Goal: Check status: Check status

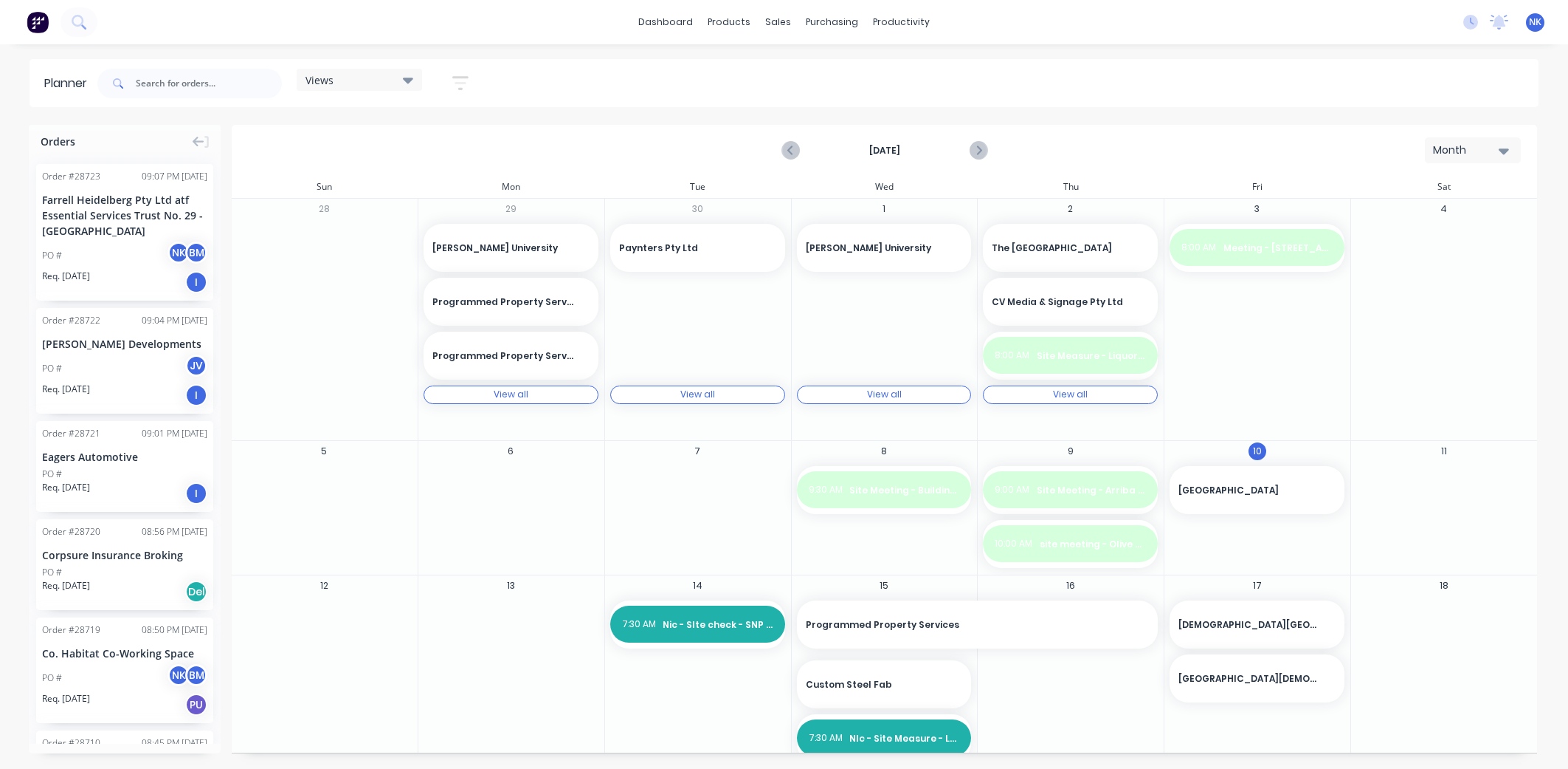
scroll to position [117, 0]
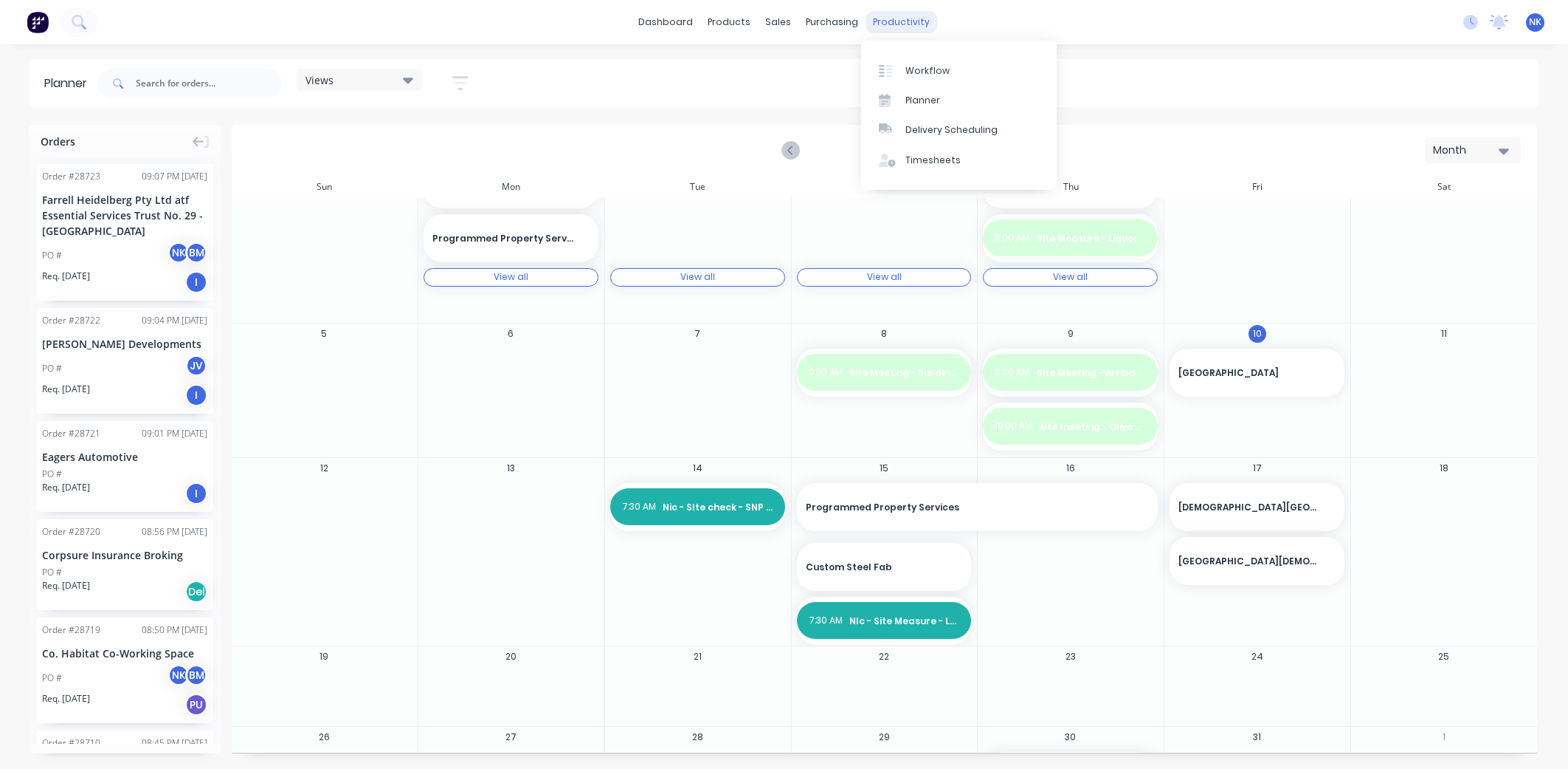
click at [874, 14] on div "productivity" at bounding box center [901, 22] width 71 height 22
click at [902, 62] on link "Workflow" at bounding box center [959, 70] width 195 height 30
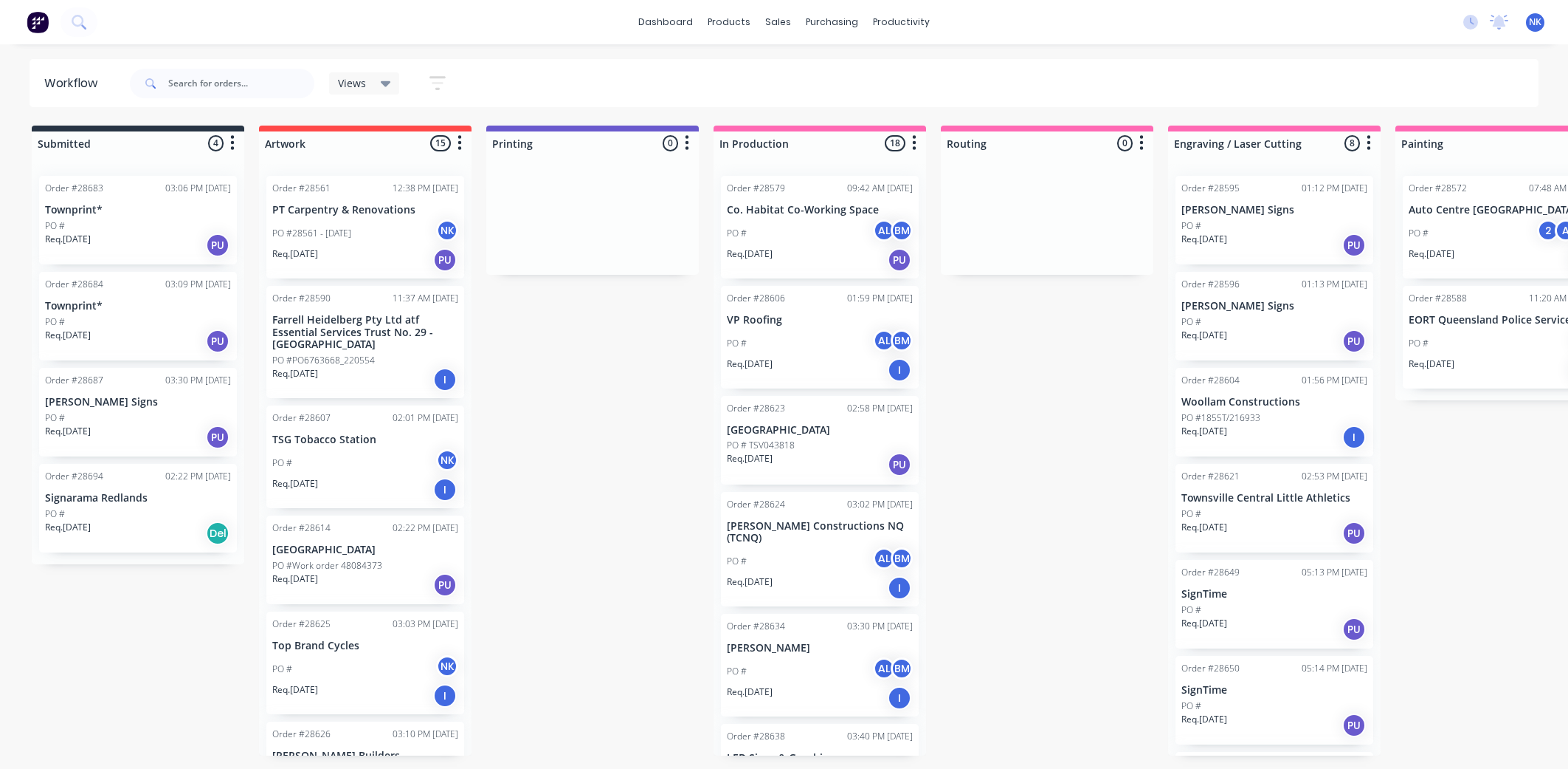
click at [375, 343] on p "Farrell Heidelberg Pty Ltd atf Essential Services Trust No. 29 - [GEOGRAPHIC_DA…" at bounding box center [364, 332] width 186 height 37
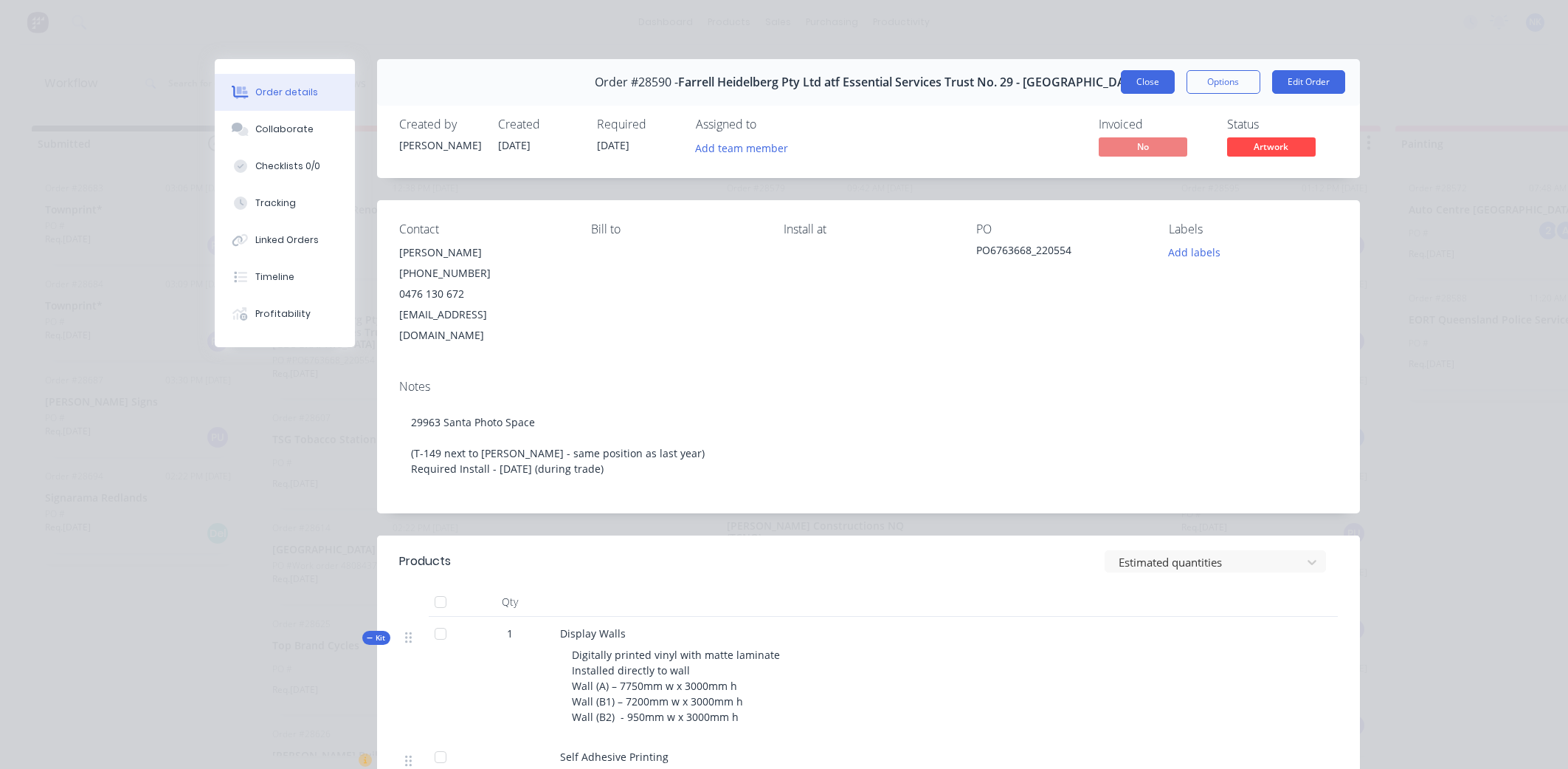
click at [1167, 85] on button "Close" at bounding box center [1147, 82] width 54 height 24
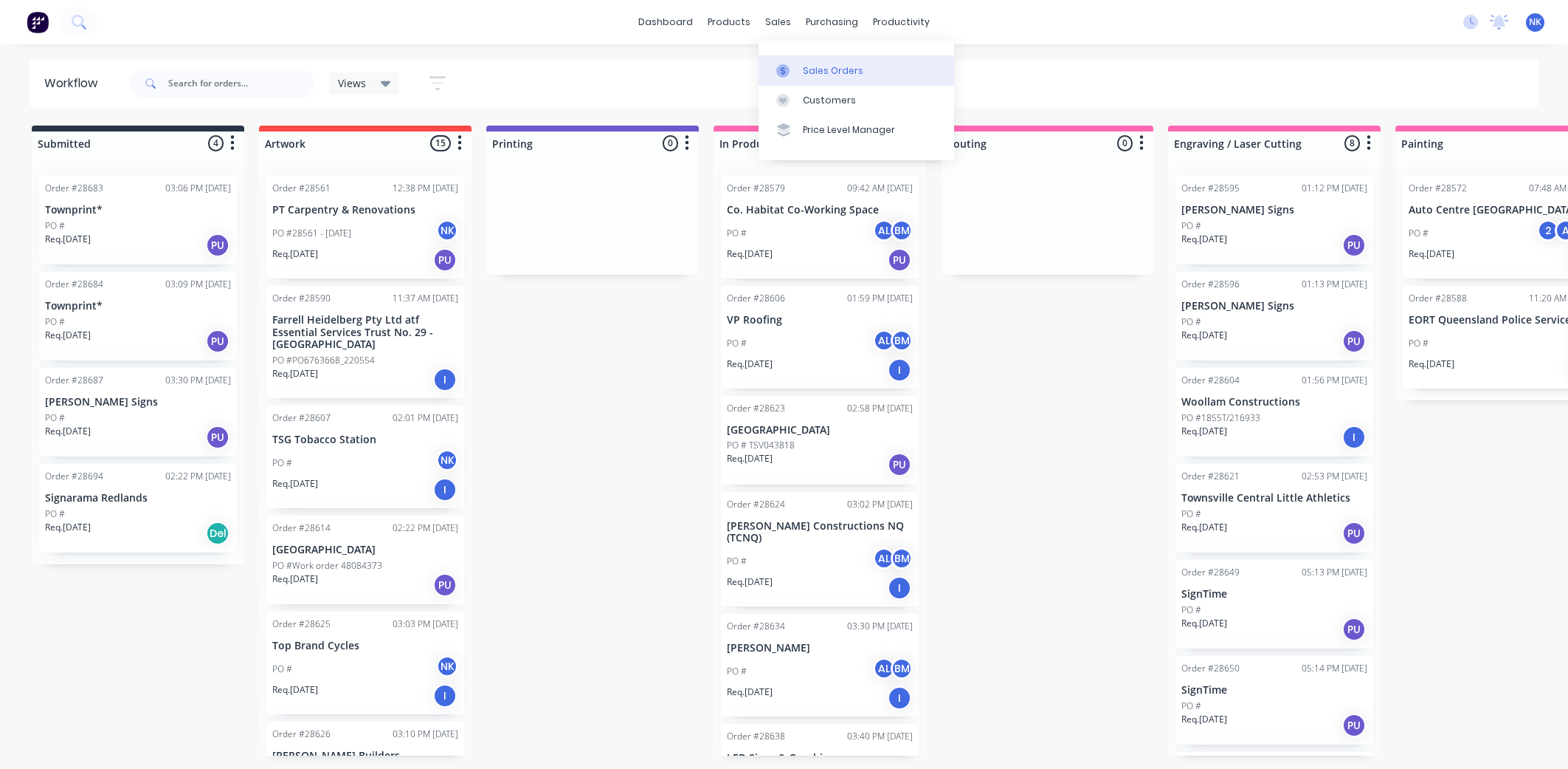
click at [807, 63] on link "Sales Orders" at bounding box center [857, 70] width 195 height 30
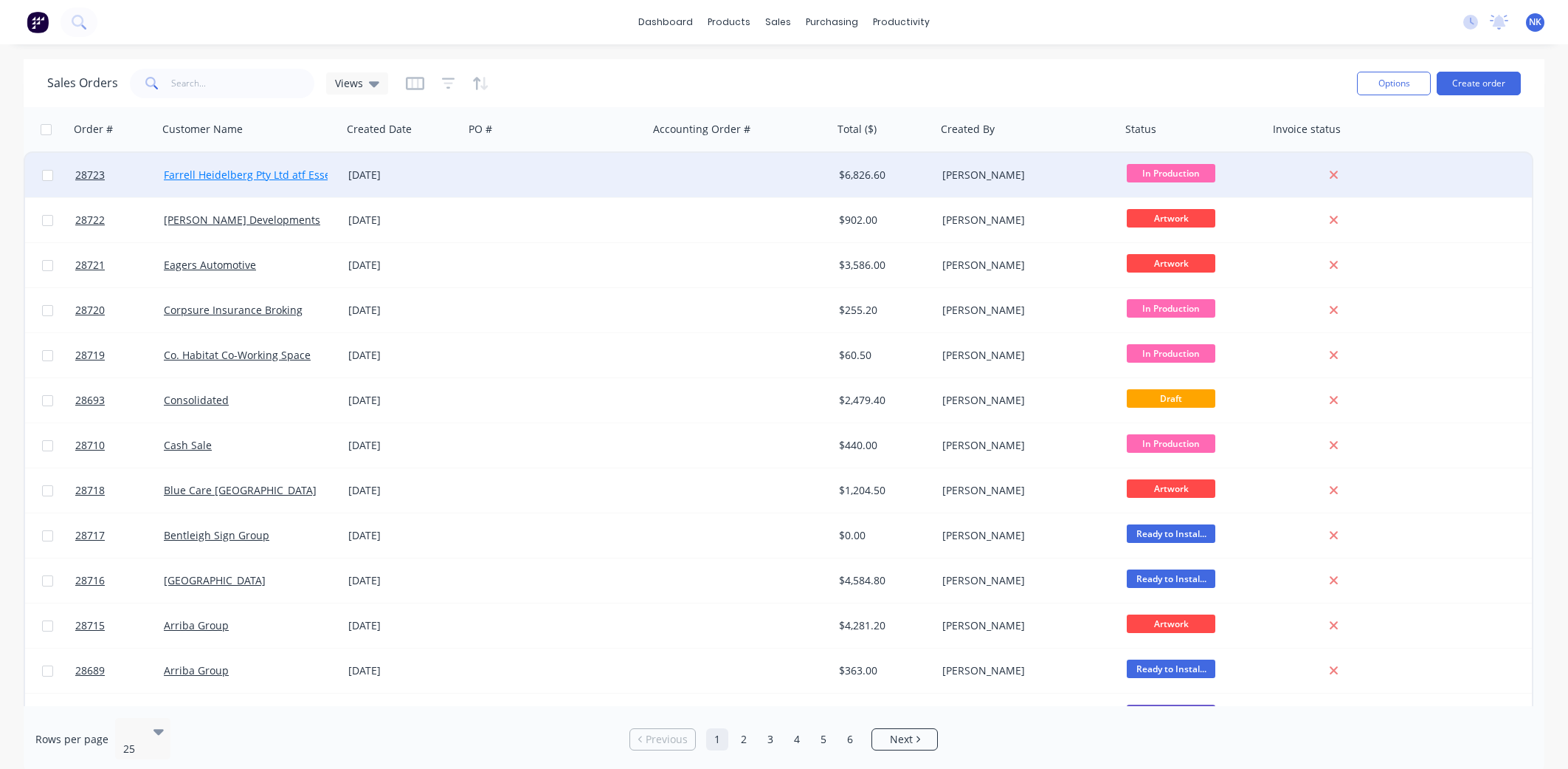
click at [302, 177] on link "Farrell Heidelberg Pty Ltd atf Essential Services Trust No. 29 - [GEOGRAPHIC_DA…" at bounding box center [367, 174] width 408 height 14
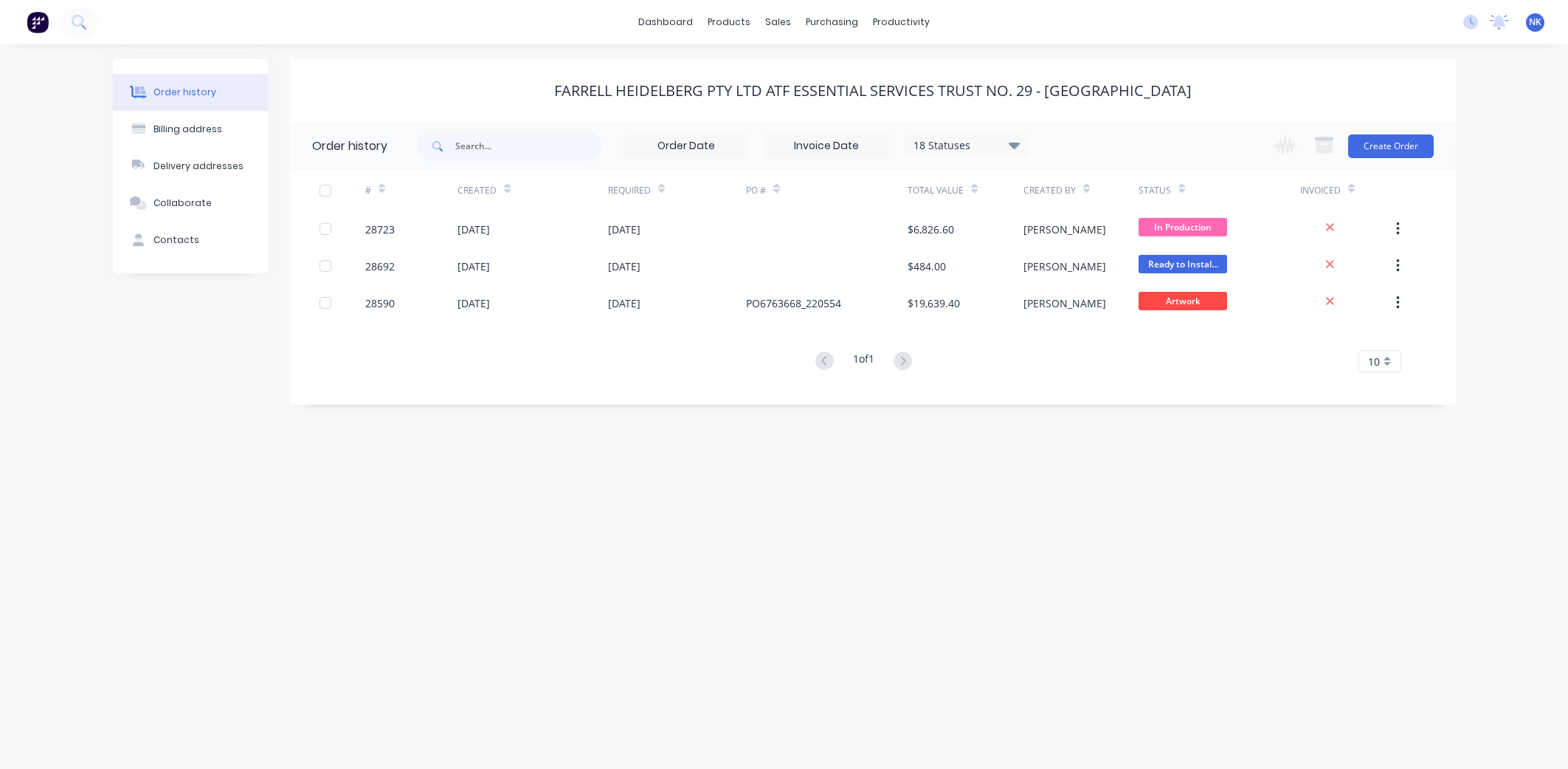
click at [1010, 144] on icon at bounding box center [1014, 144] width 11 height 18
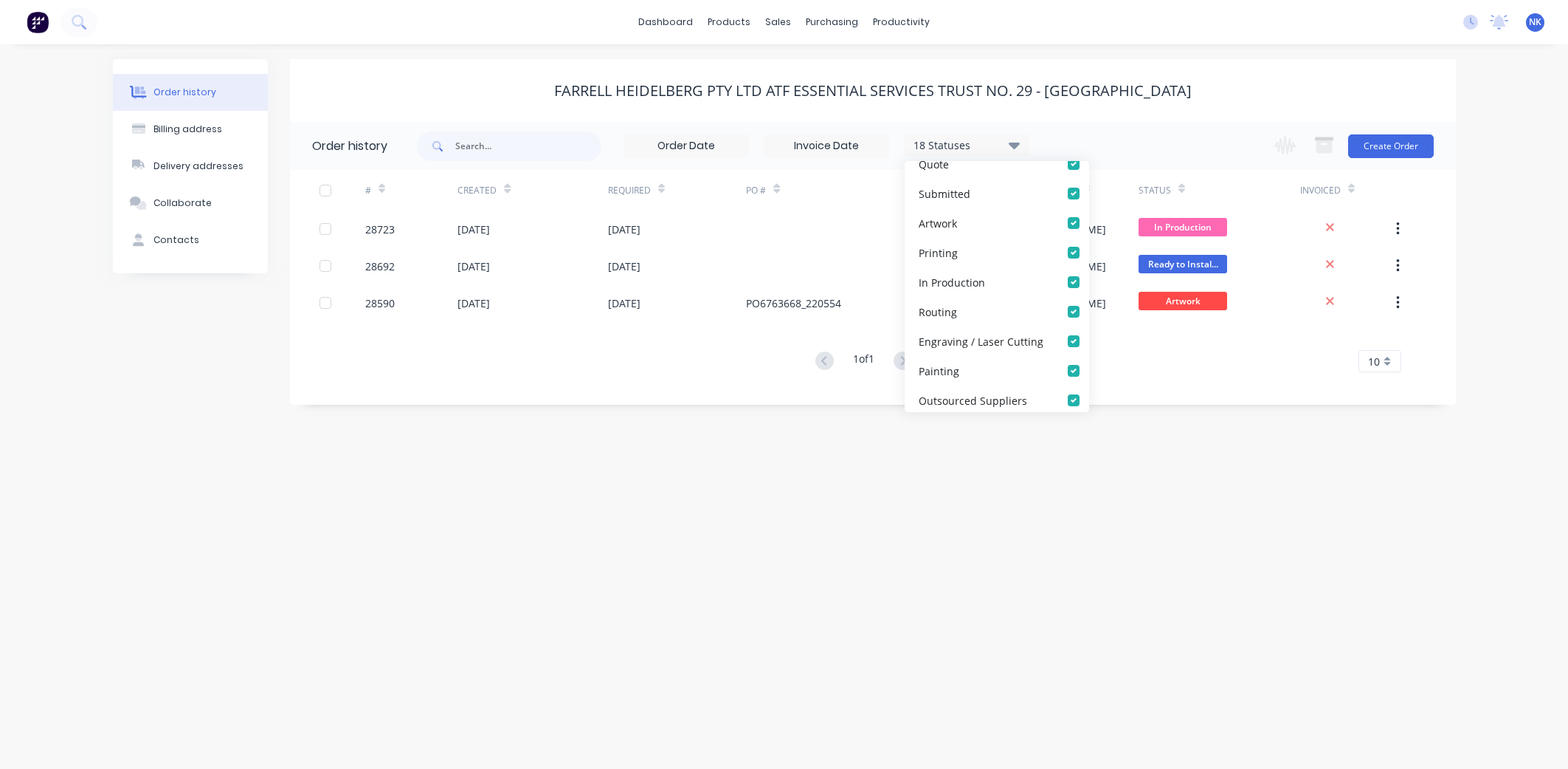
scroll to position [261, 0]
drag, startPoint x: 865, startPoint y: 470, endPoint x: 861, endPoint y: 459, distance: 11.7
click at [865, 470] on div "Order history Billing address Delivery addresses Collaborate Contacts Farrell H…" at bounding box center [784, 406] width 1568 height 724
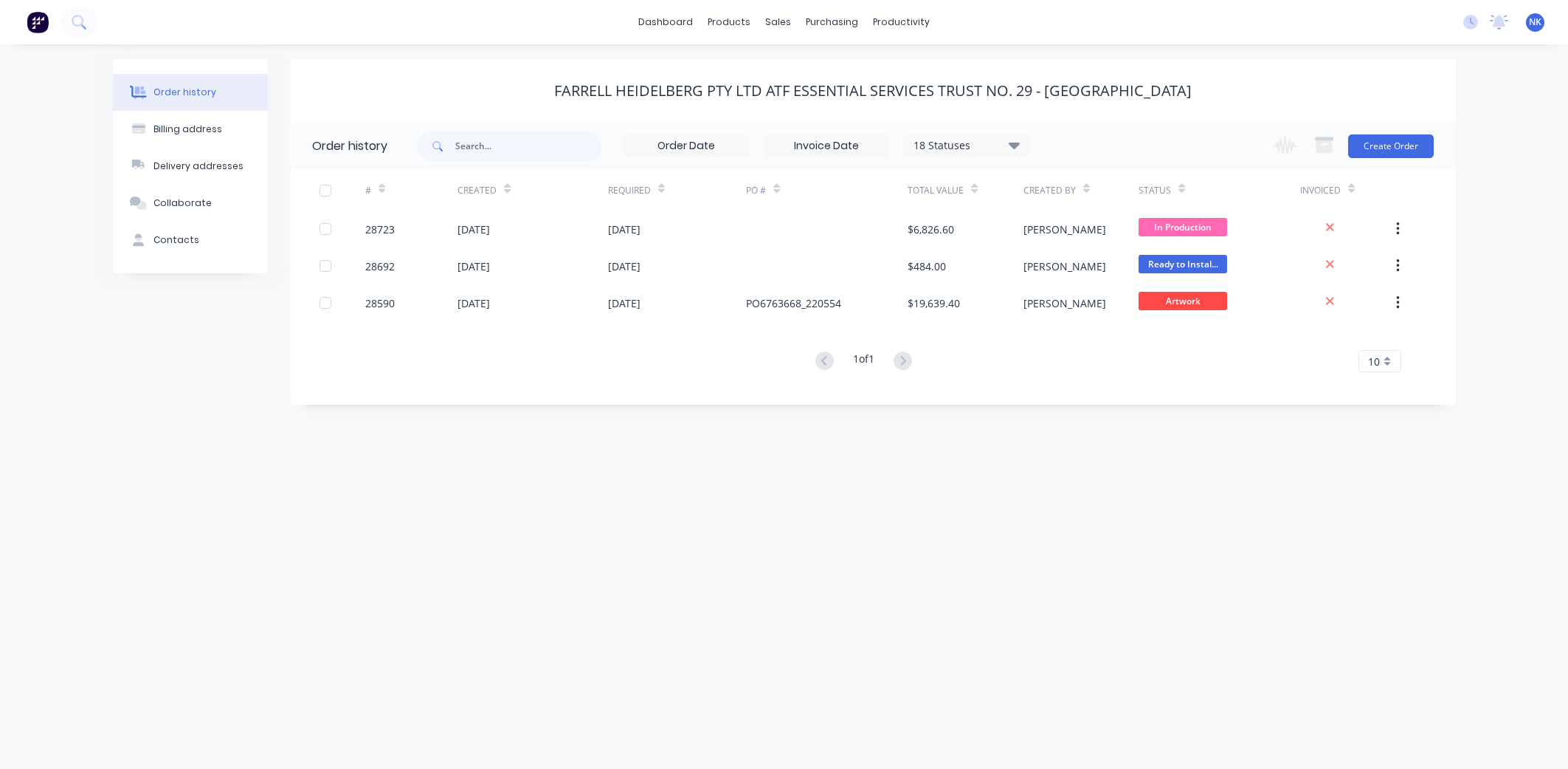
click at [1011, 148] on icon at bounding box center [1014, 144] width 11 height 18
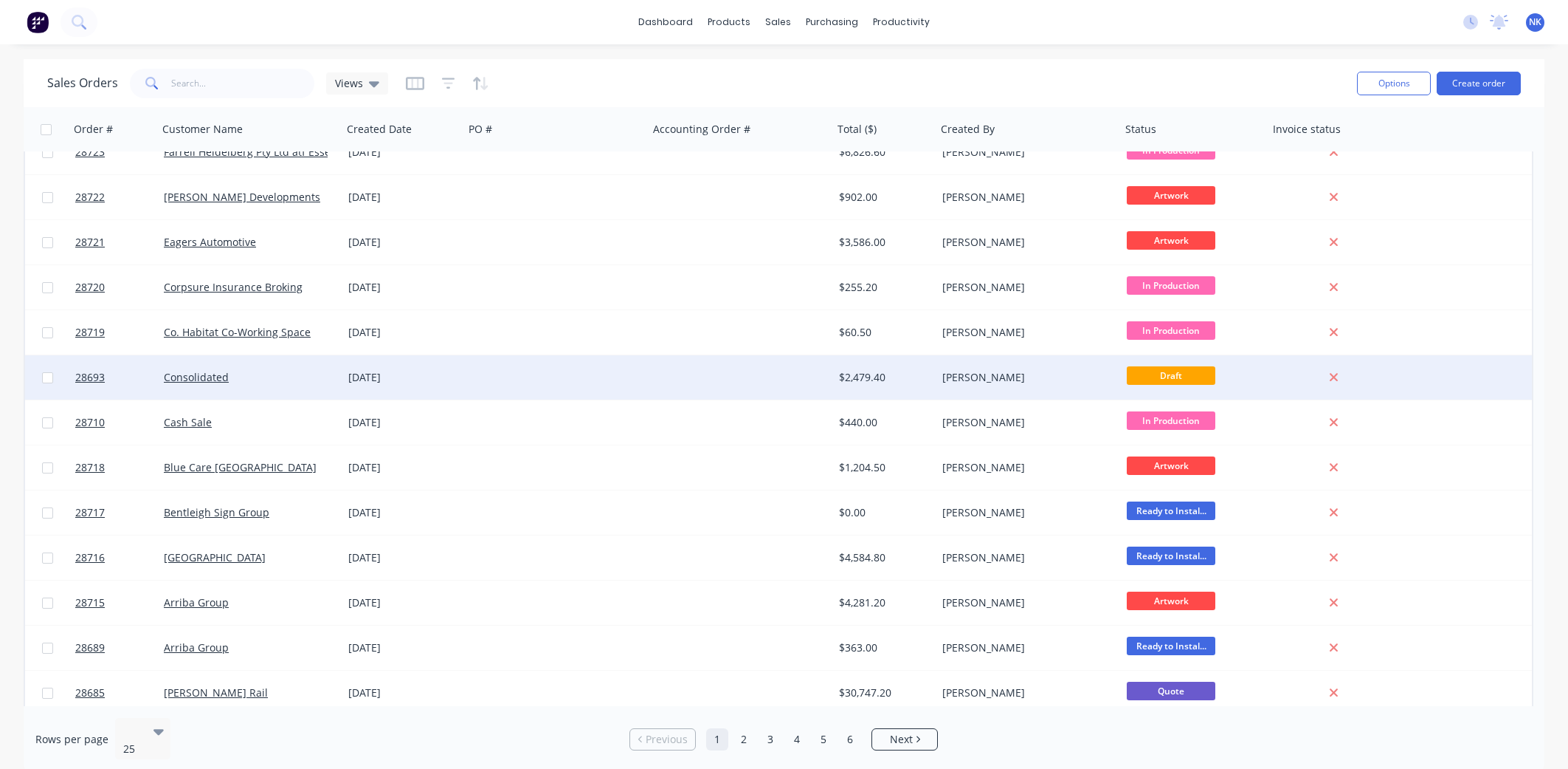
scroll to position [21, 0]
